Goal: Task Accomplishment & Management: Use online tool/utility

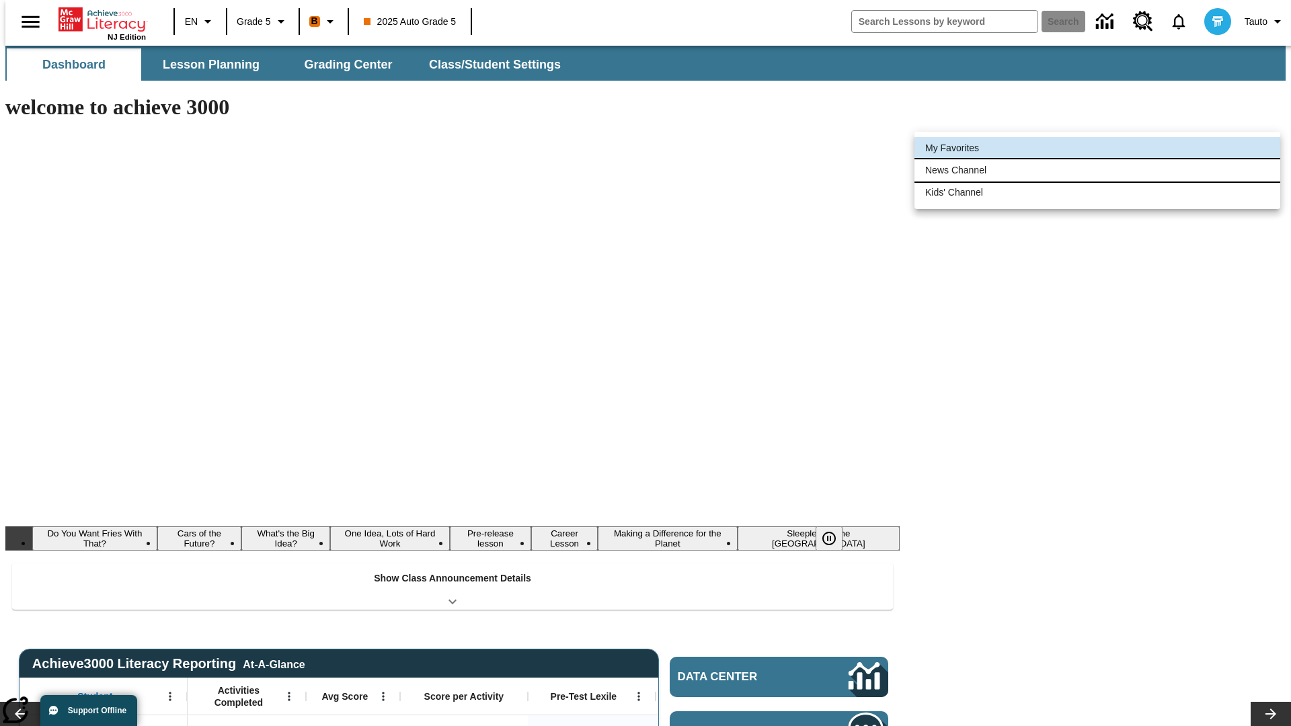
click at [1097, 170] on li "News Channel" at bounding box center [1097, 170] width 366 height 22
type input "120"
